Goal: Task Accomplishment & Management: Use online tool/utility

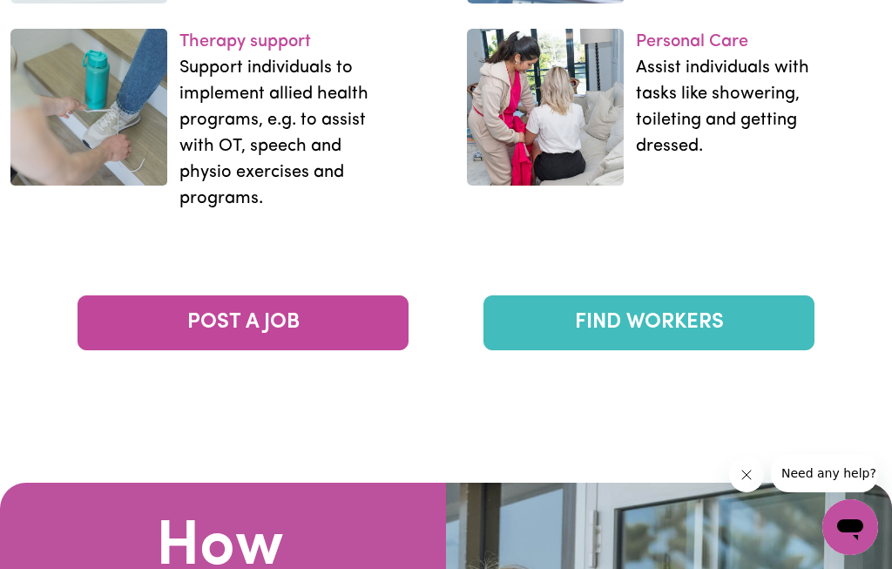
scroll to position [2798, 0]
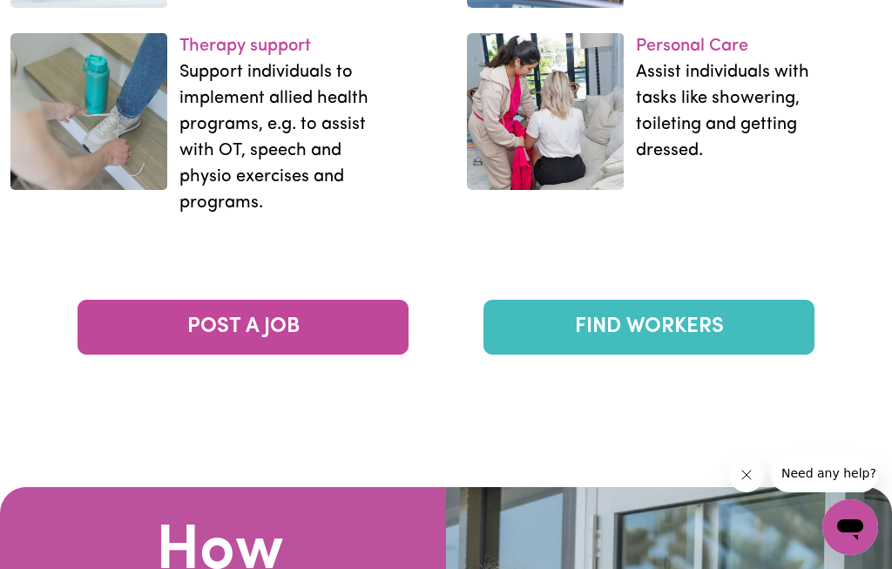
click at [278, 354] on link "POST A JOB" at bounding box center [242, 327] width 331 height 55
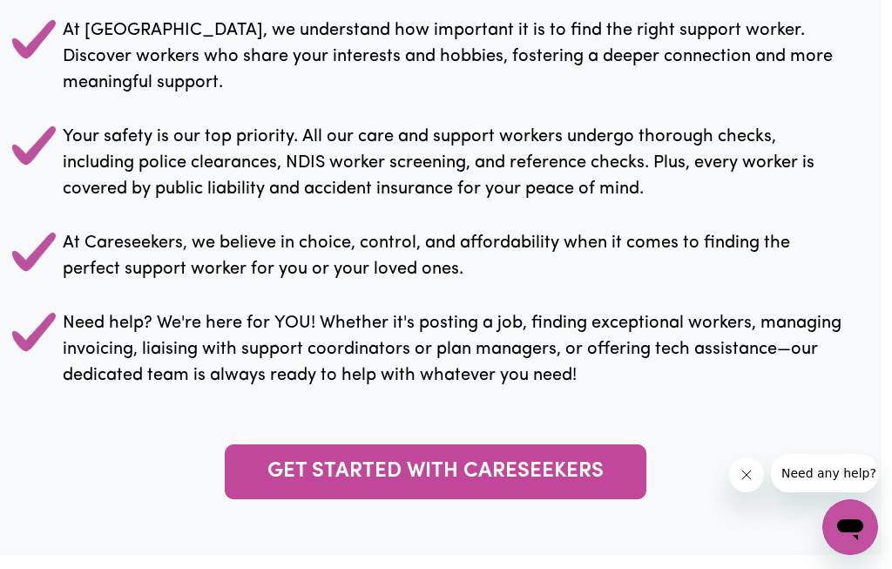
scroll to position [1709, 10]
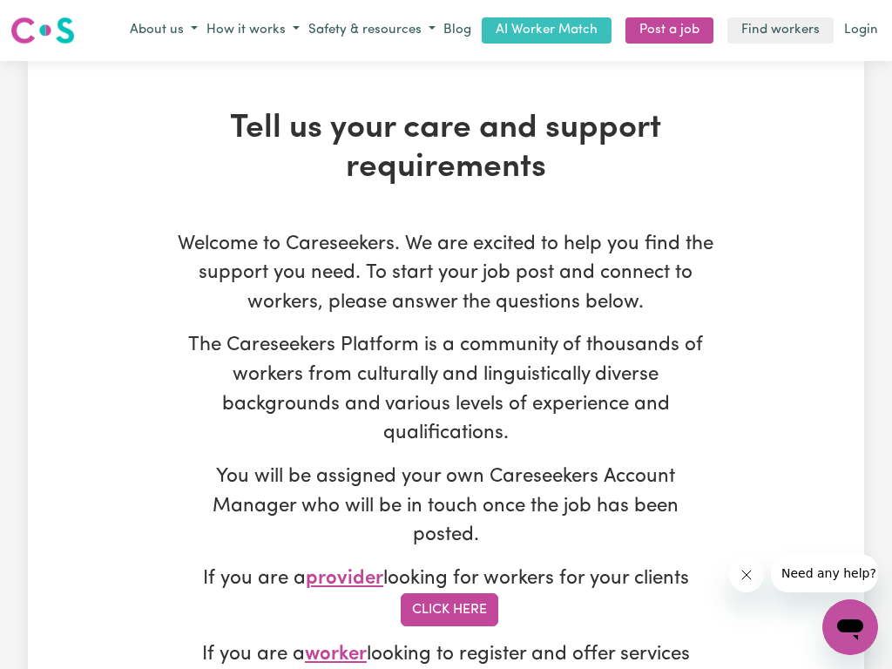
click at [787, 31] on link "Find workers" at bounding box center [780, 30] width 106 height 27
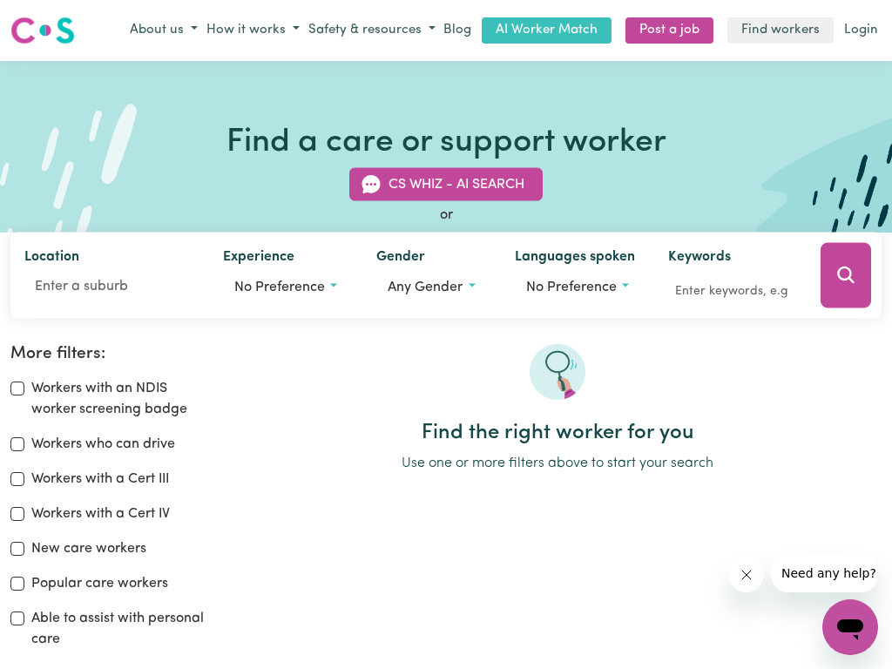
scroll to position [111, 0]
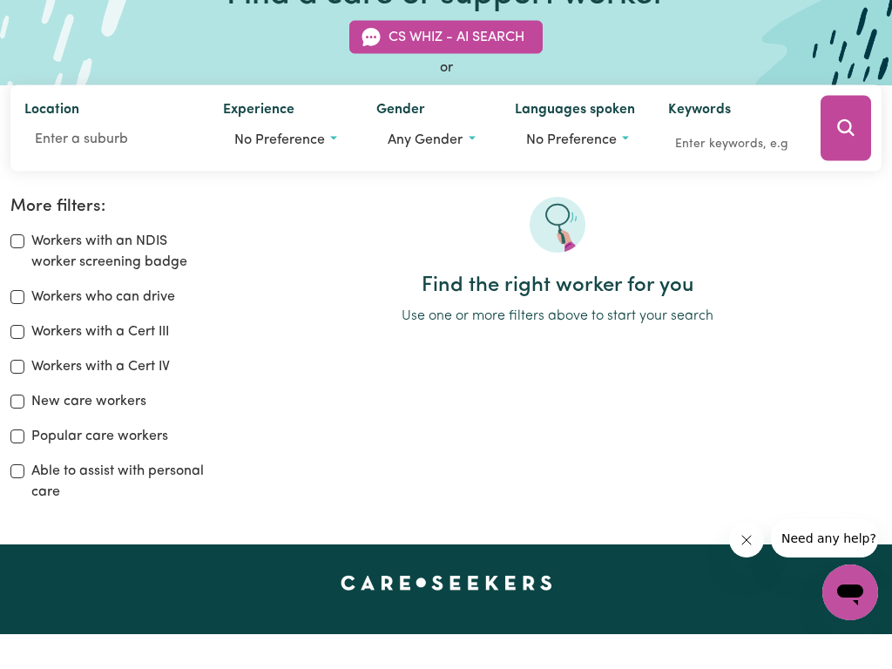
click at [14, 325] on input "Workers who can drive" at bounding box center [17, 332] width 14 height 14
checkbox input "true"
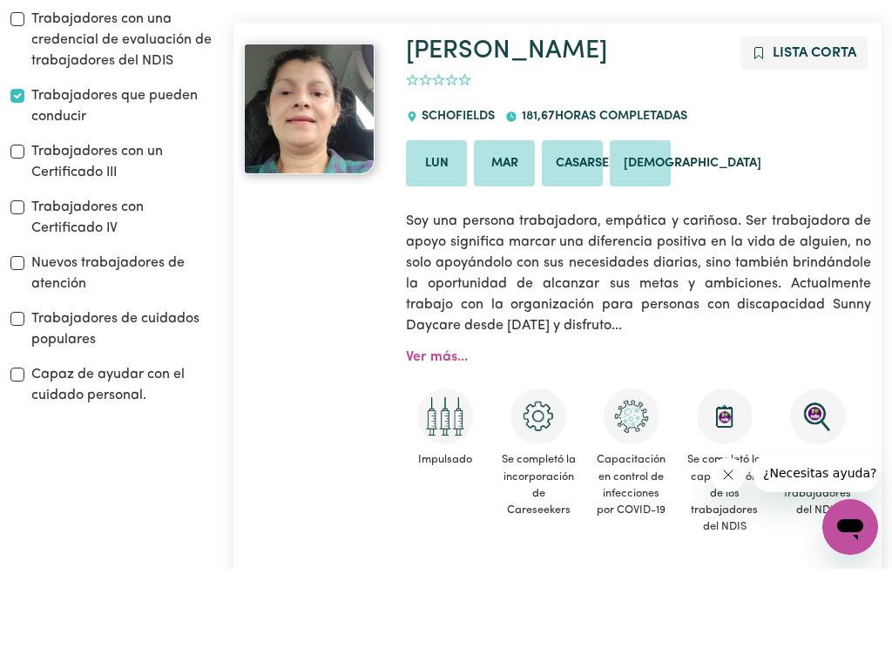
scroll to position [460, 0]
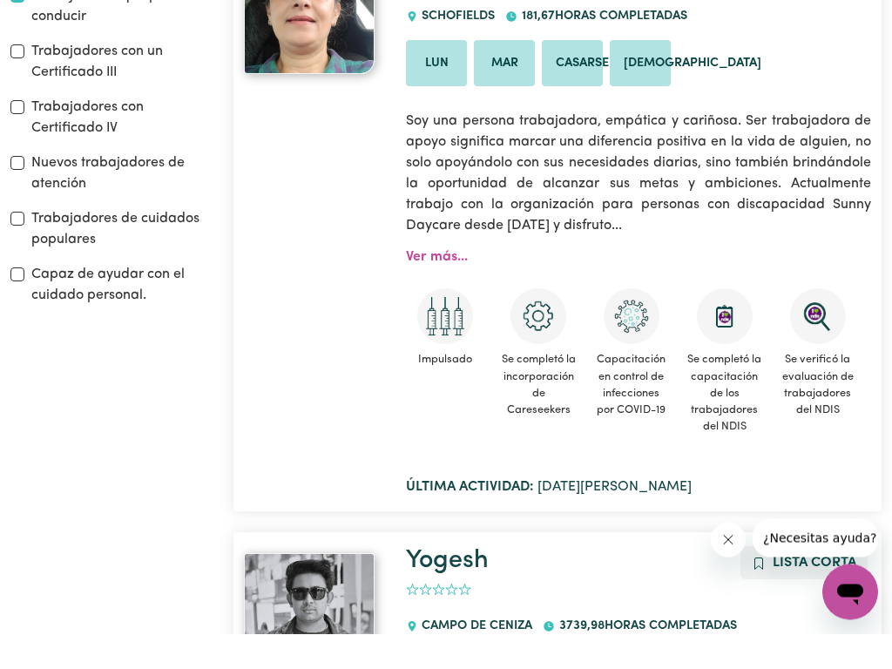
click at [433, 286] on font "Ver más..." at bounding box center [437, 293] width 62 height 14
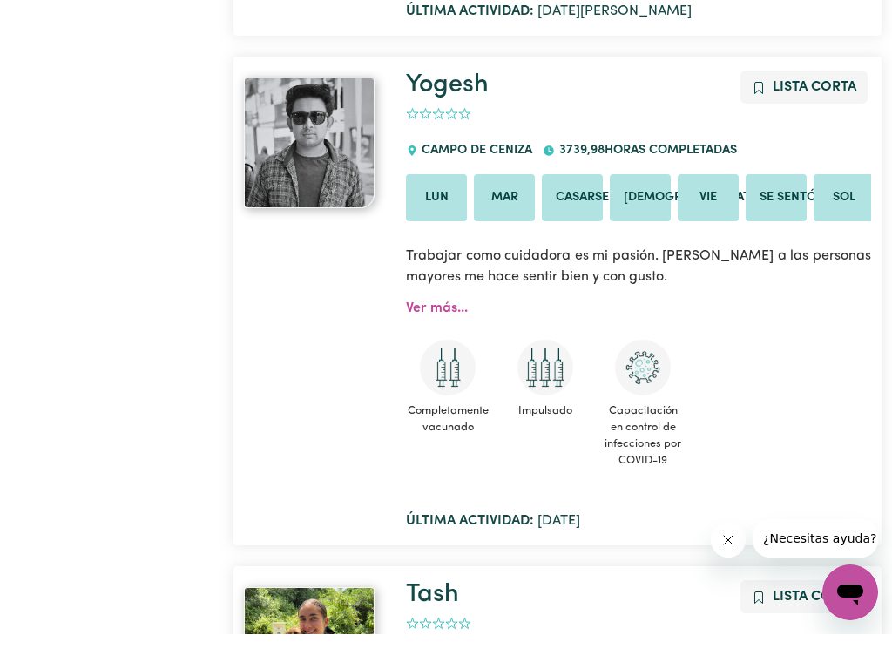
scroll to position [949, 0]
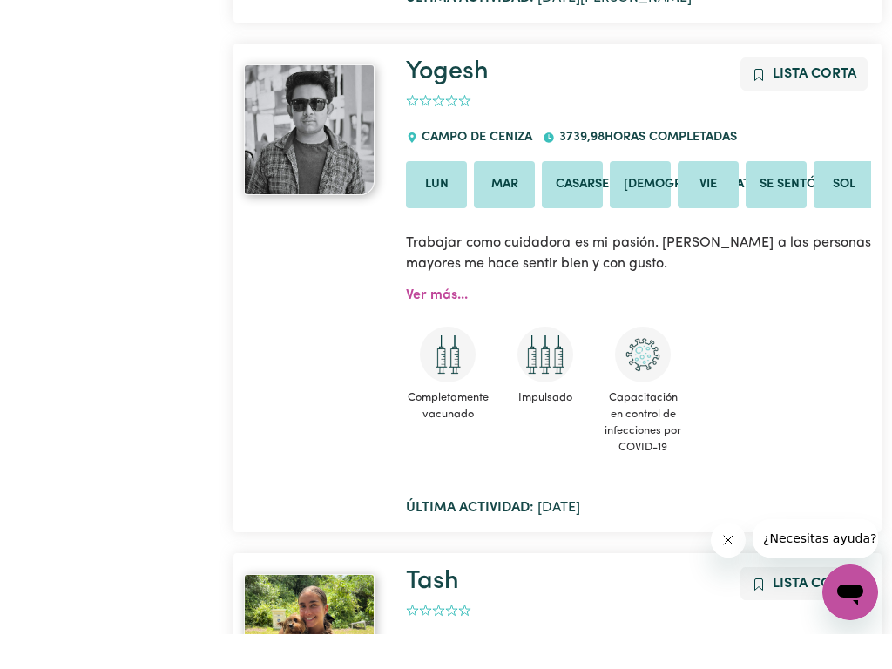
click at [452, 323] on font "Ver más..." at bounding box center [437, 330] width 62 height 14
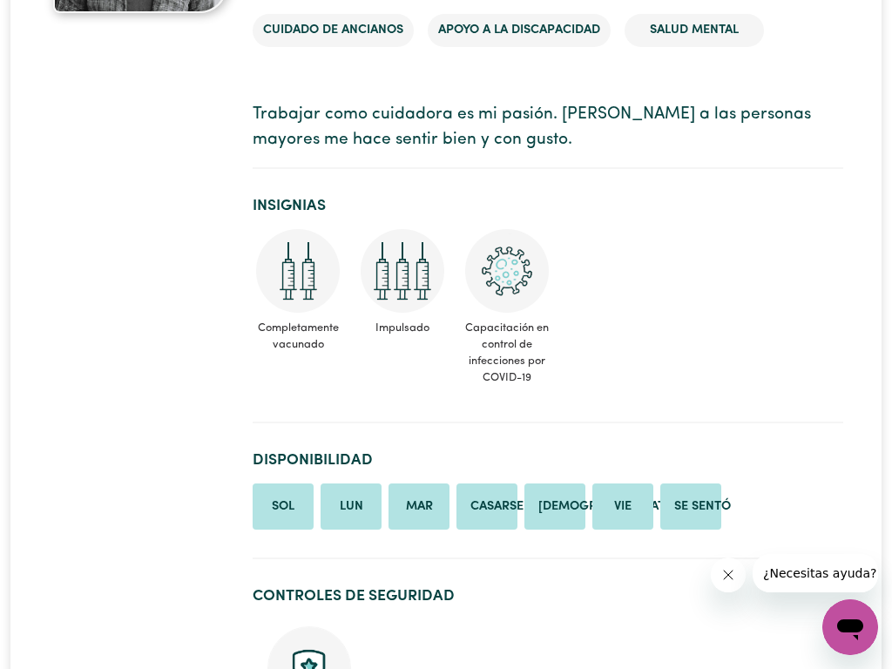
scroll to position [301, 0]
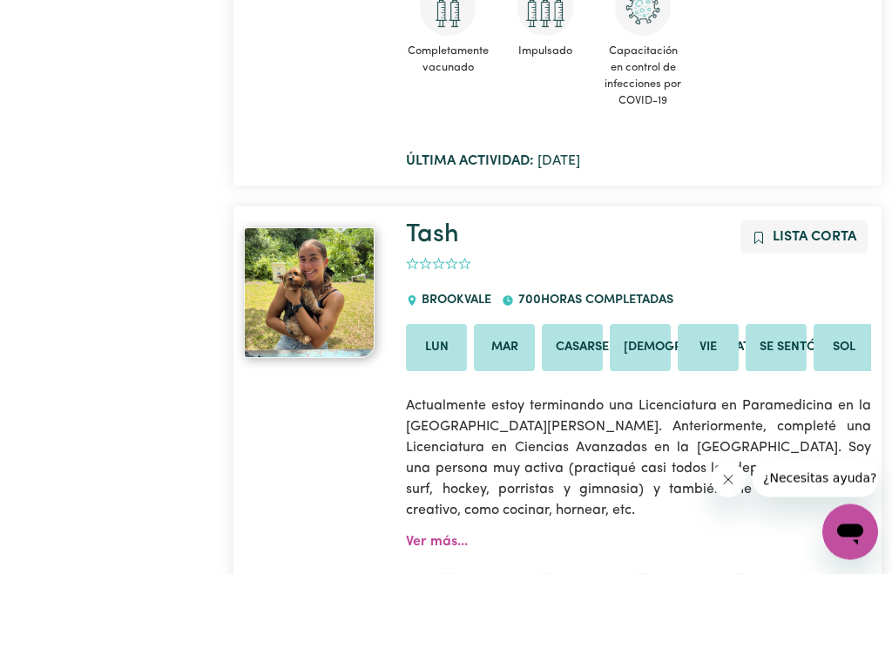
scroll to position [1368, 0]
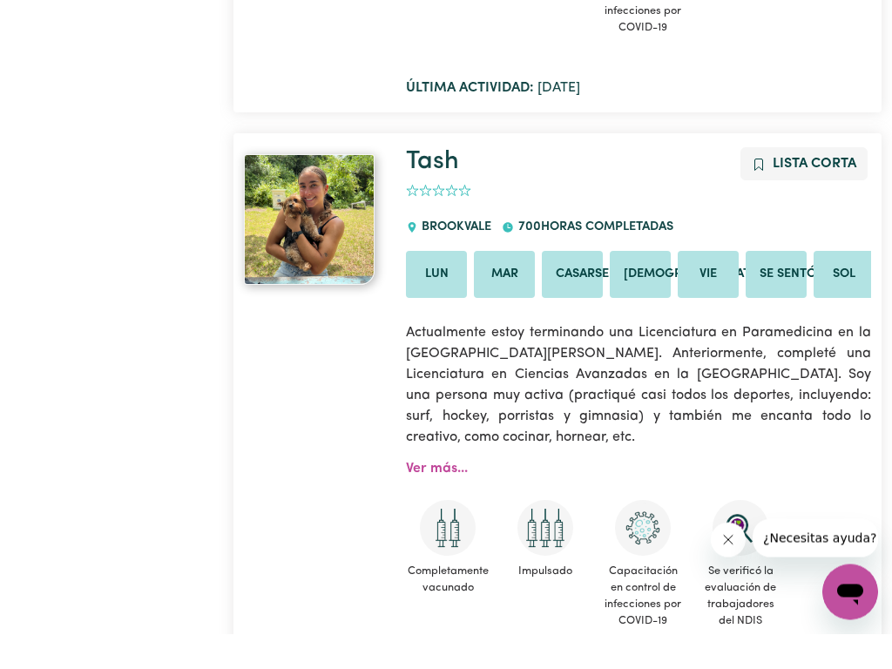
click at [435, 497] on font "Ver más..." at bounding box center [437, 504] width 62 height 14
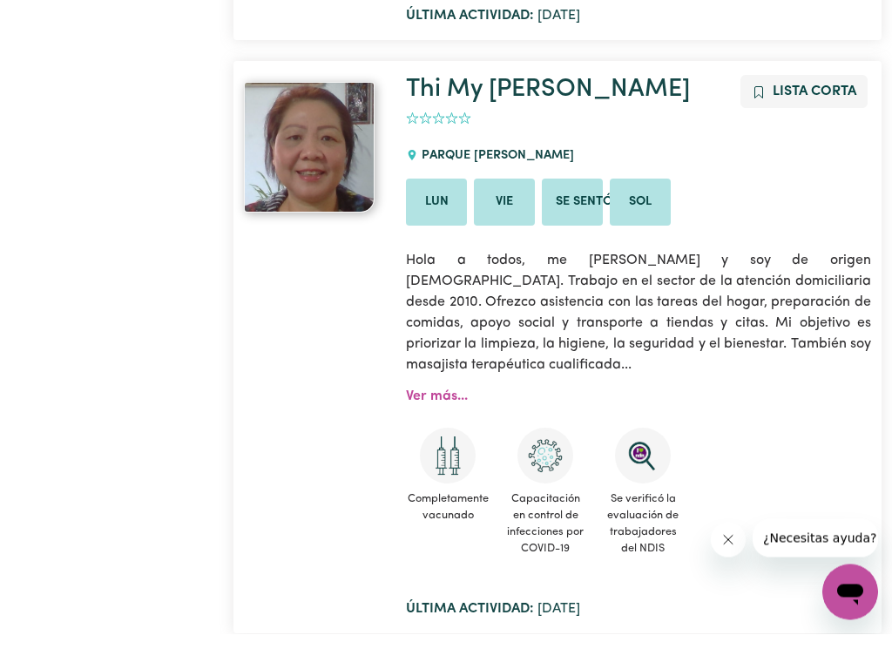
scroll to position [2041, 0]
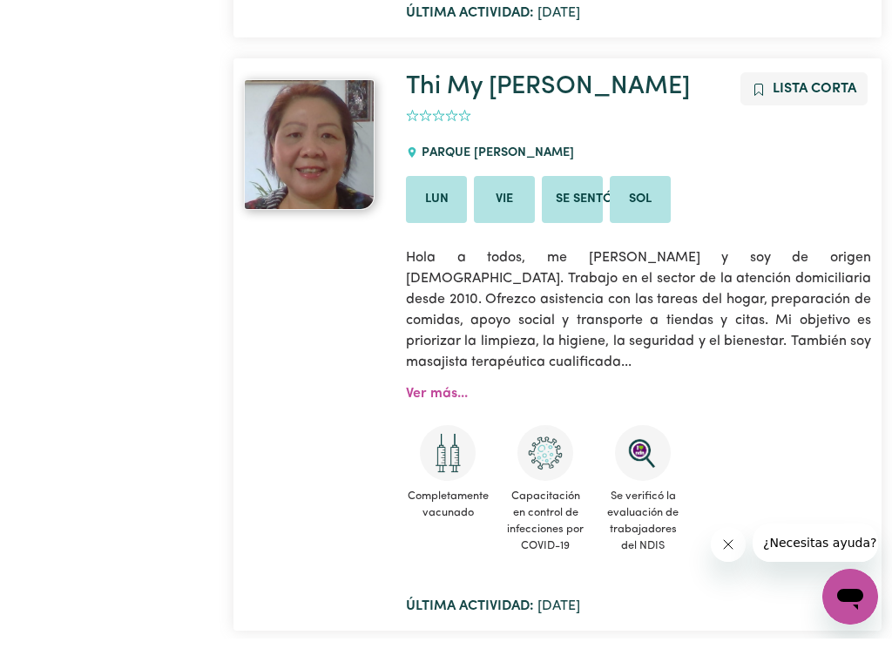
click at [451, 417] on font "Ver más..." at bounding box center [437, 424] width 62 height 14
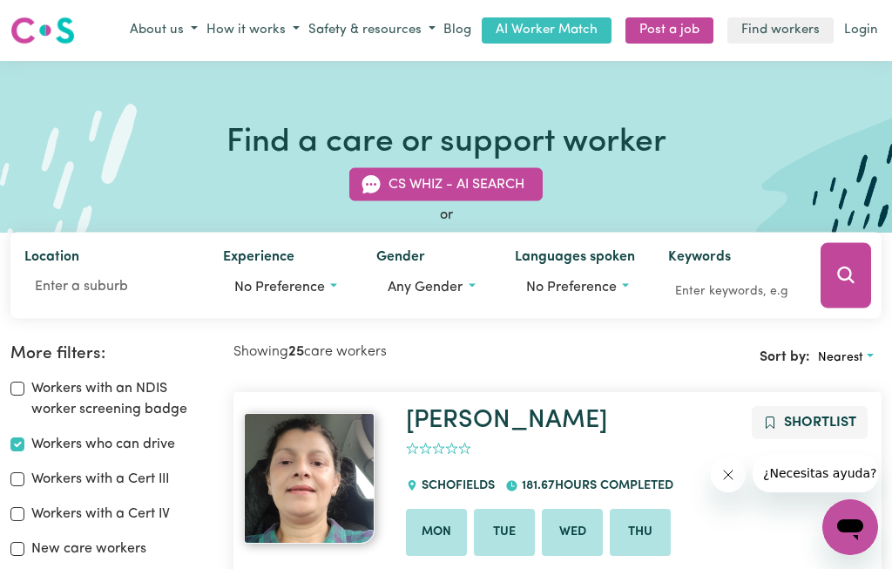
scroll to position [885, 0]
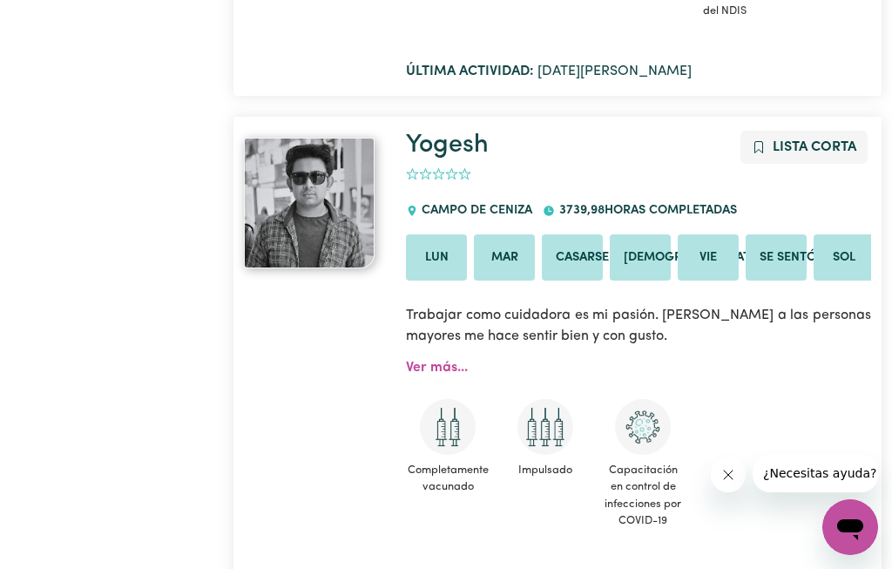
scroll to position [4480, 0]
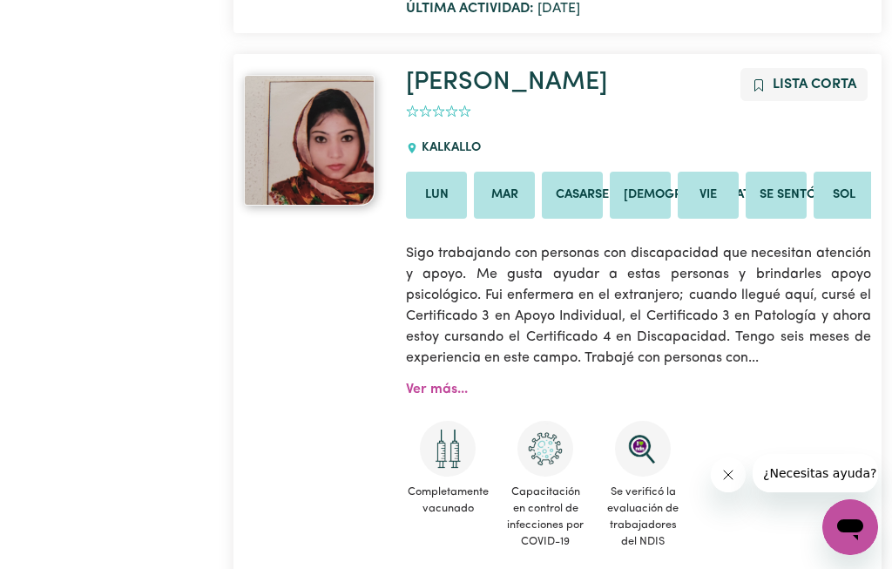
click at [452, 385] on font "Ver más..." at bounding box center [437, 389] width 62 height 14
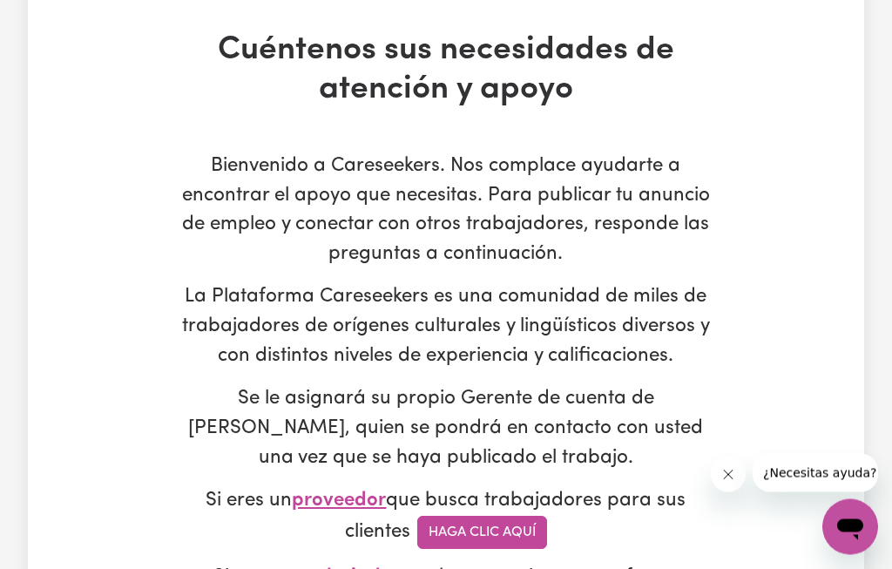
scroll to position [65, 0]
